Goal: Task Accomplishment & Management: Use online tool/utility

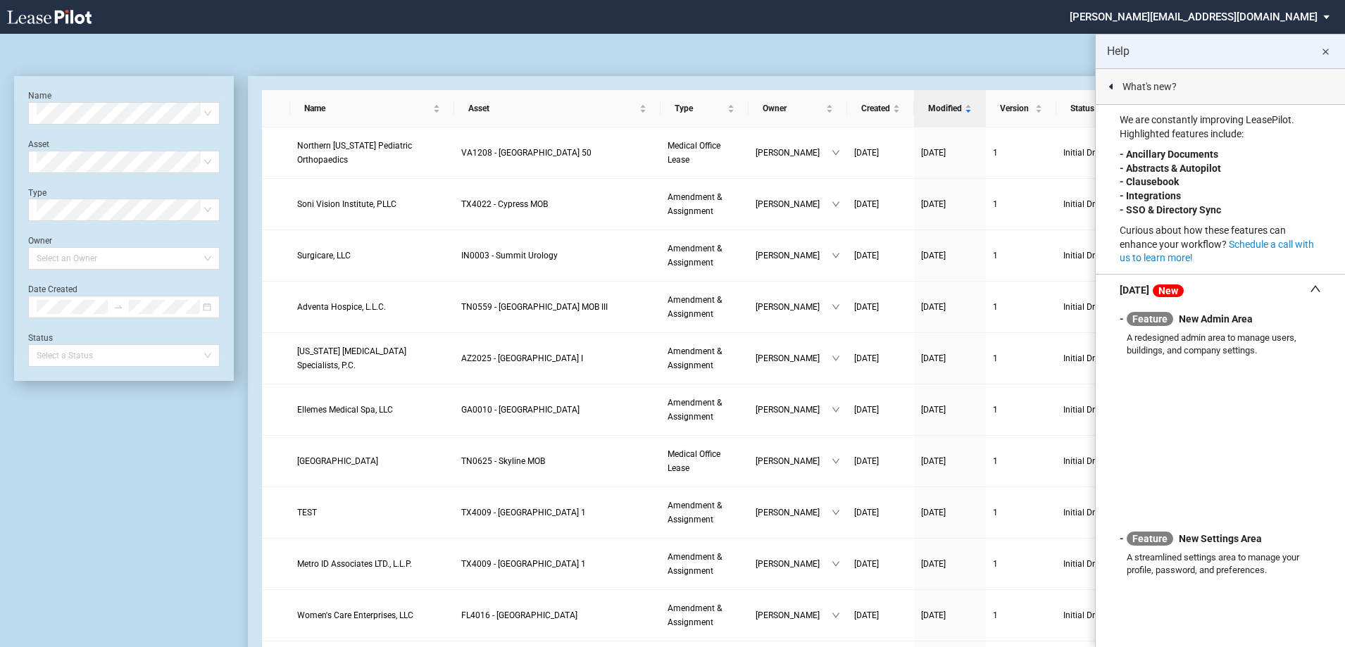
click at [1328, 49] on md-icon "close" at bounding box center [1325, 52] width 17 height 17
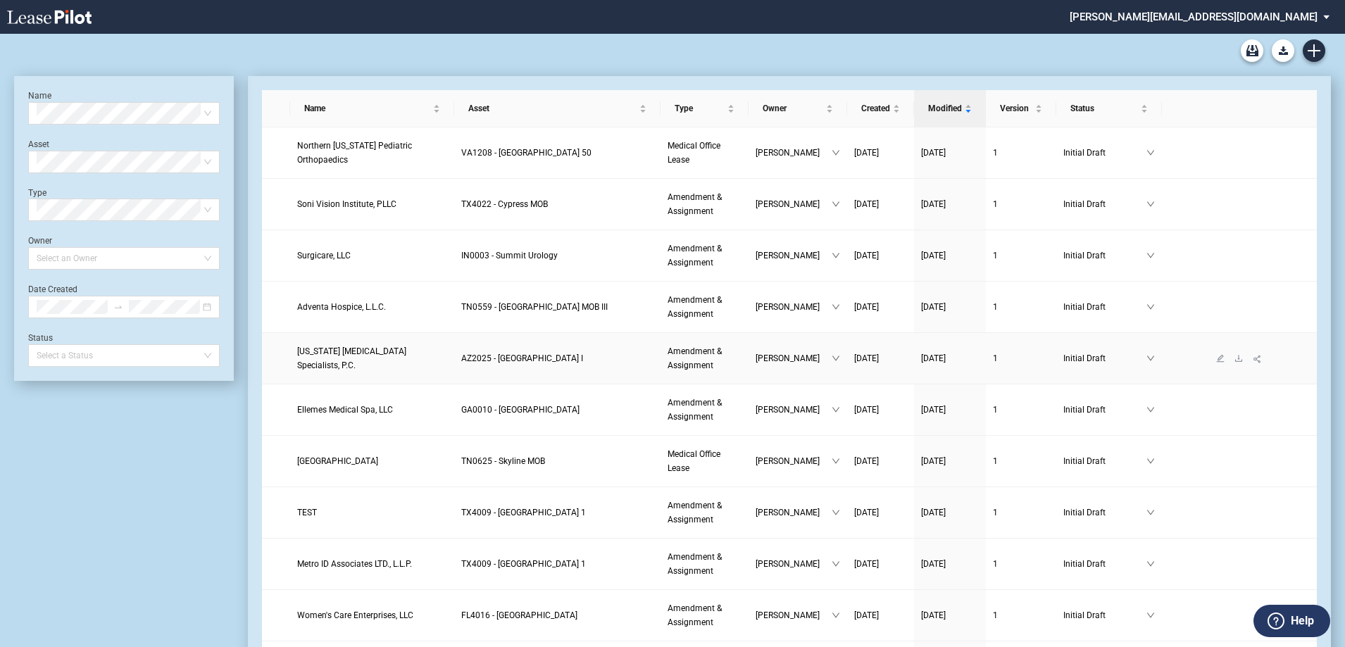
click at [330, 362] on span "Arizona Glaucoma Specialists, P.C." at bounding box center [351, 359] width 109 height 24
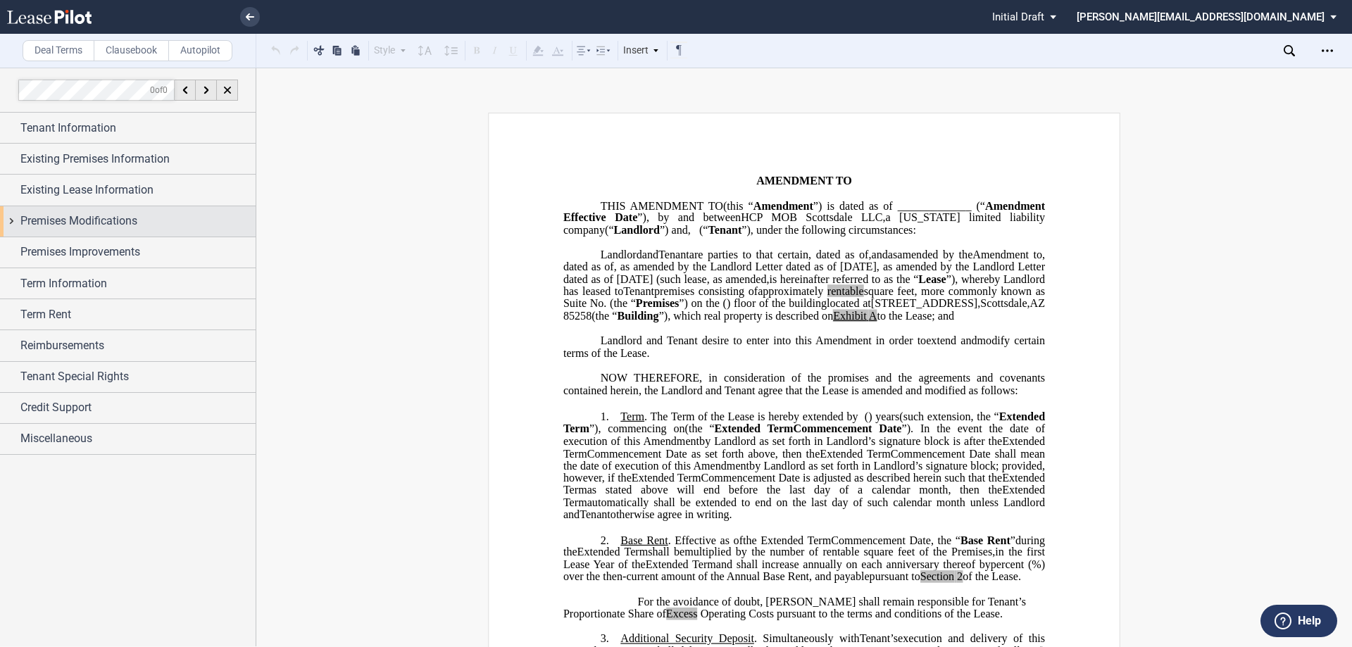
click at [9, 216] on div "Premises Modifications" at bounding box center [128, 221] width 256 height 30
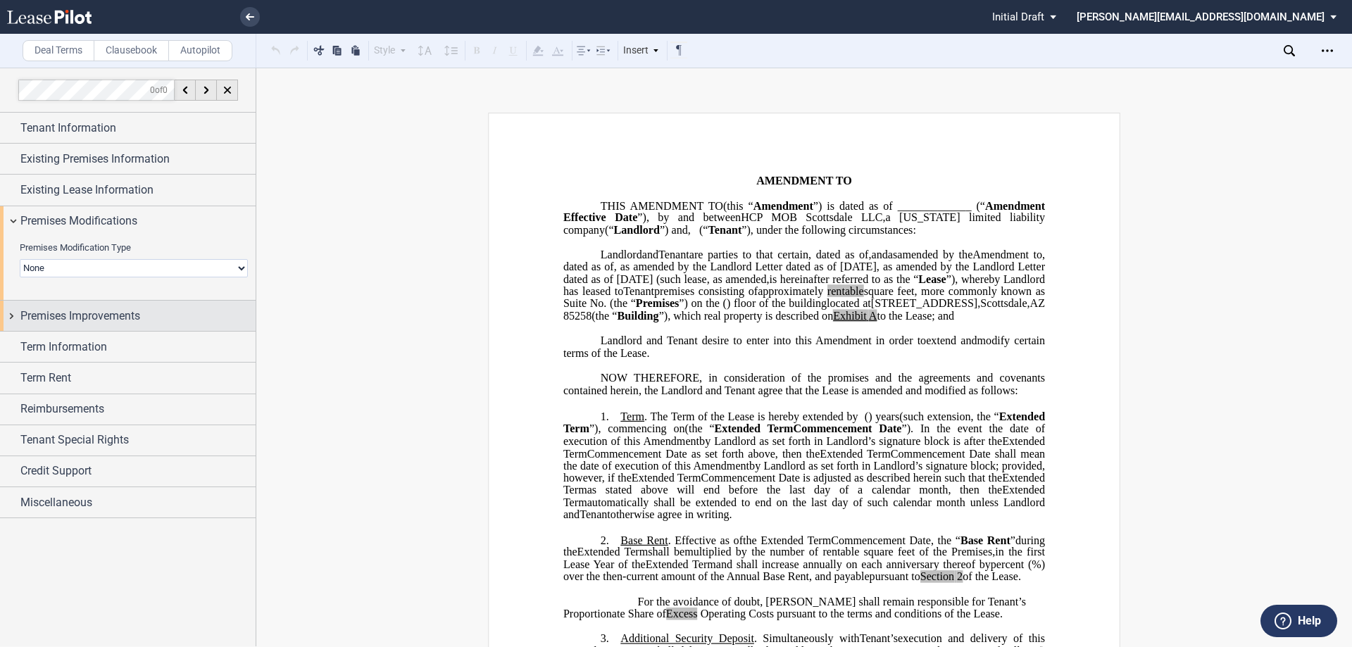
click at [9, 317] on div "Premises Improvements" at bounding box center [128, 316] width 256 height 30
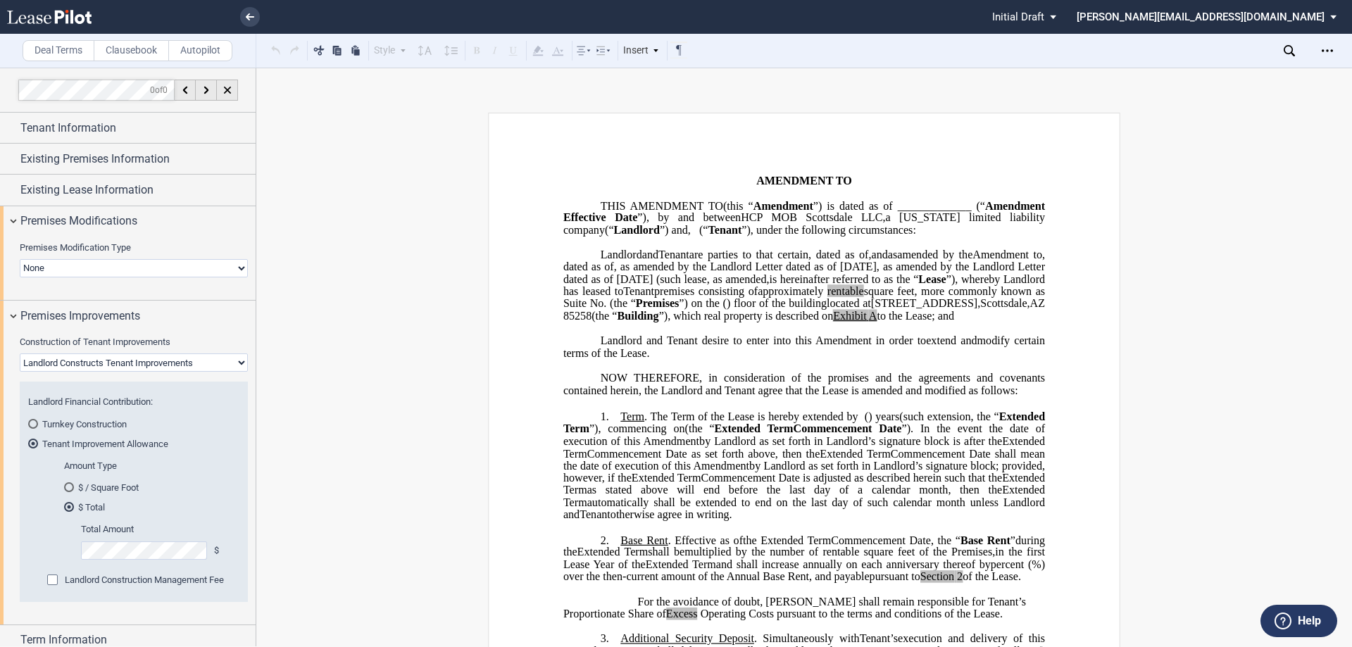
click at [54, 578] on div "Landlord Construction Management Fee" at bounding box center [54, 582] width 14 height 14
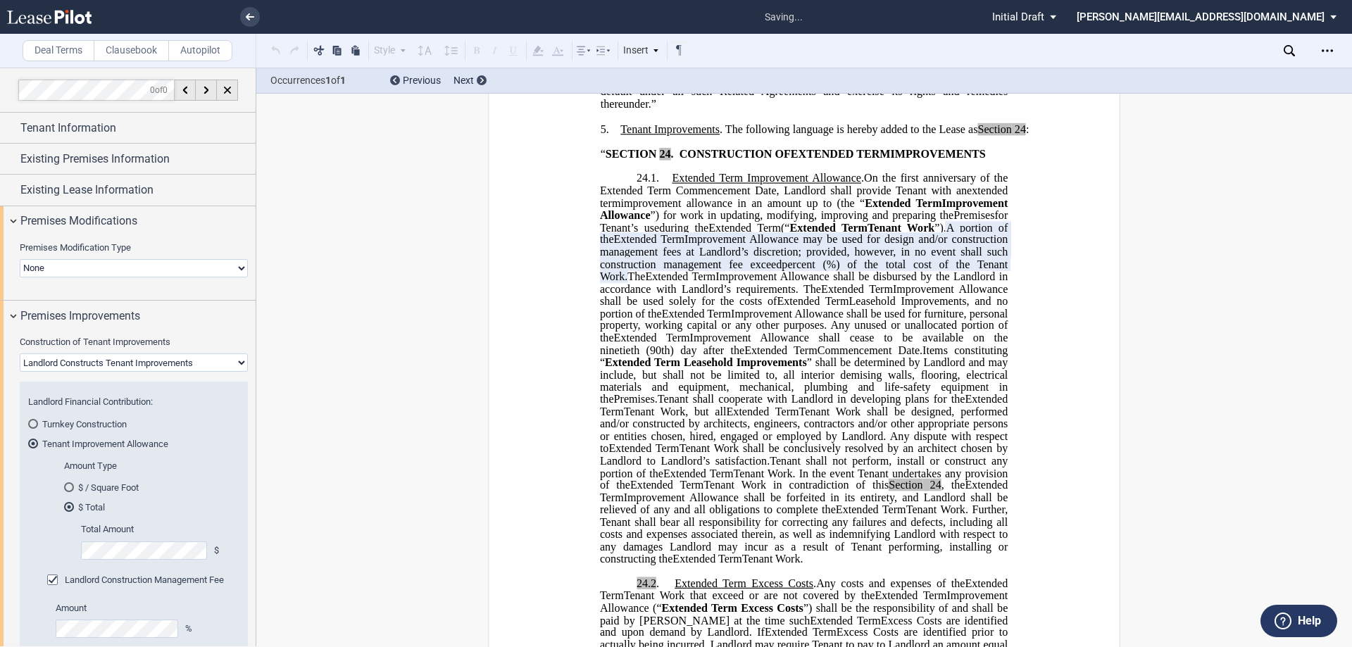
scroll to position [714, 0]
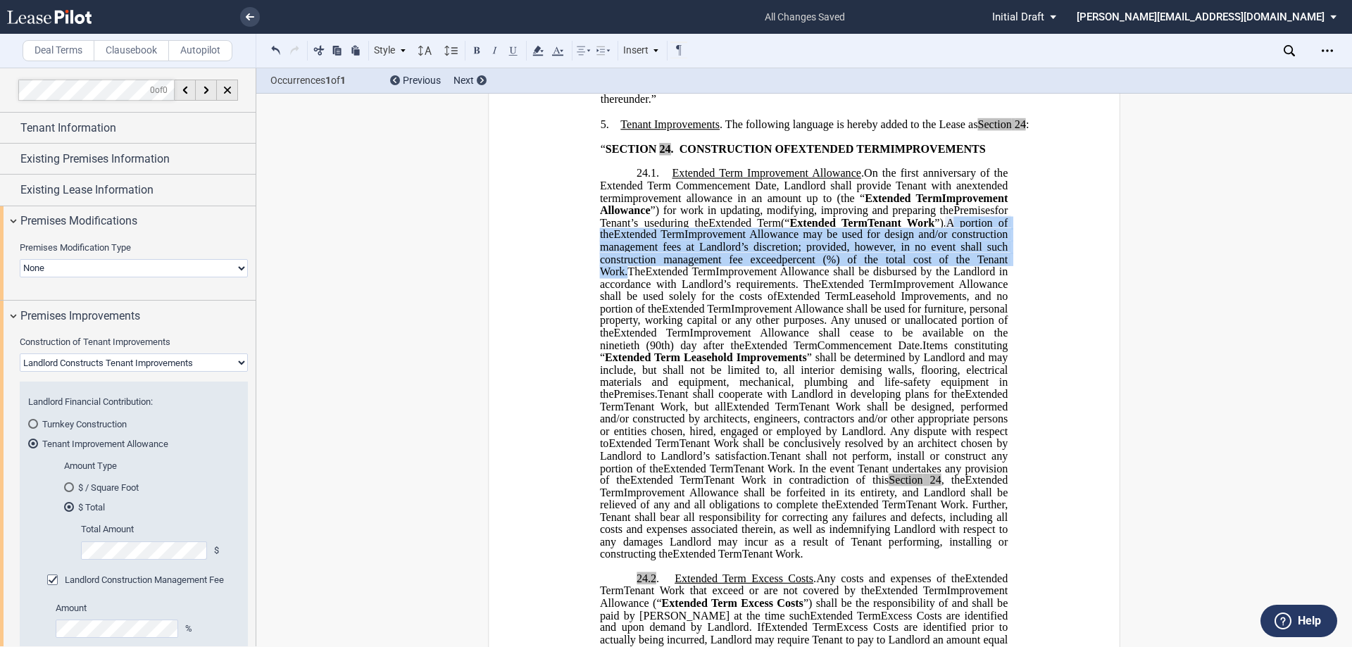
drag, startPoint x: 642, startPoint y: 296, endPoint x: 743, endPoint y: 332, distance: 107.8
click at [743, 332] on p "24.1. Extended Term Improvement Allowance . Expansion Space Improvement Allowan…" at bounding box center [804, 364] width 408 height 393
